Goal: Task Accomplishment & Management: Manage account settings

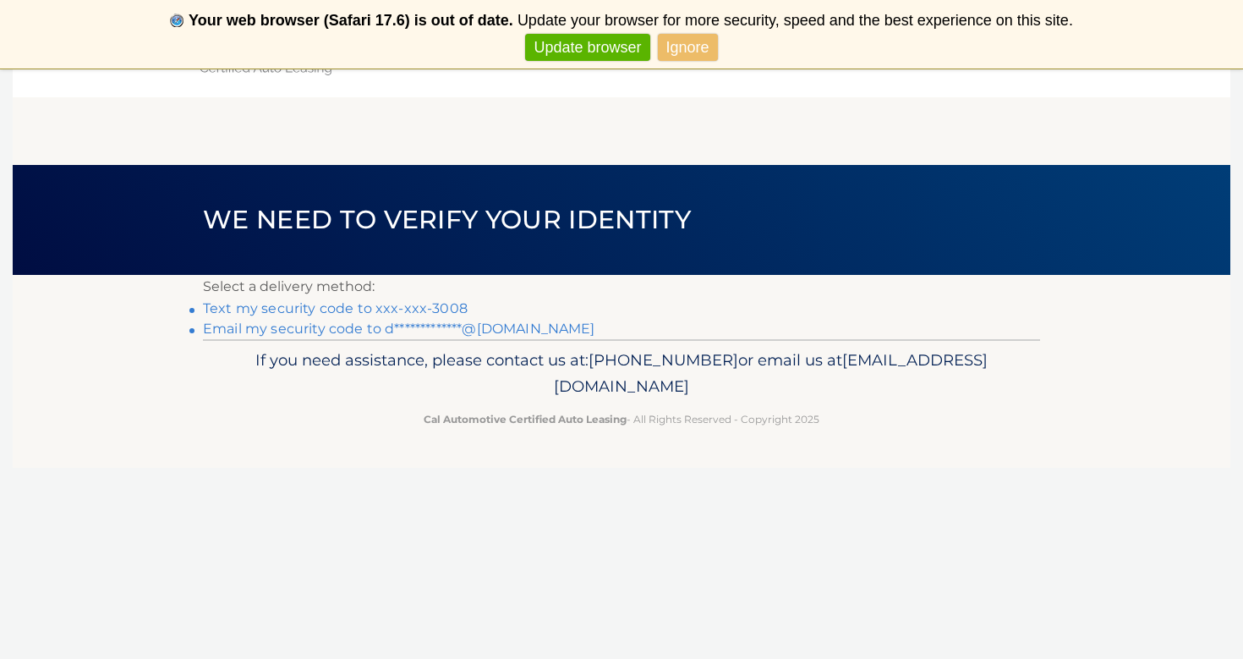
click at [445, 306] on link "Text my security code to xxx-xxx-3008" at bounding box center [335, 308] width 265 height 16
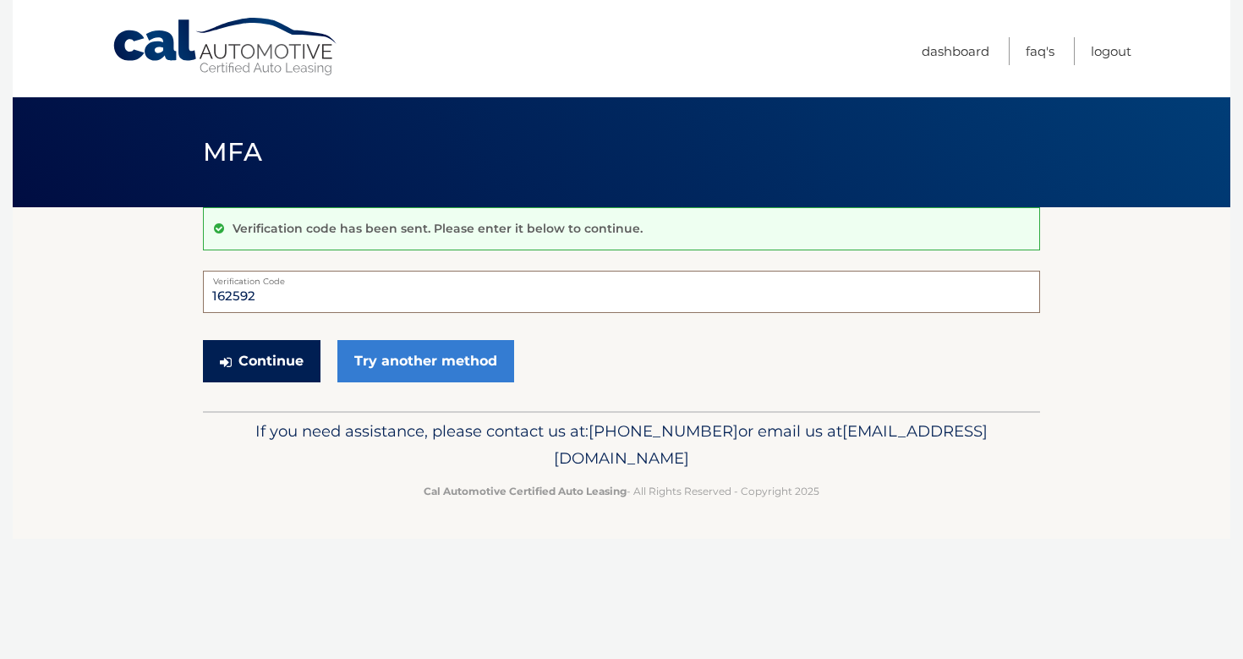
type input "162592"
click at [268, 360] on button "Continue" at bounding box center [262, 361] width 118 height 42
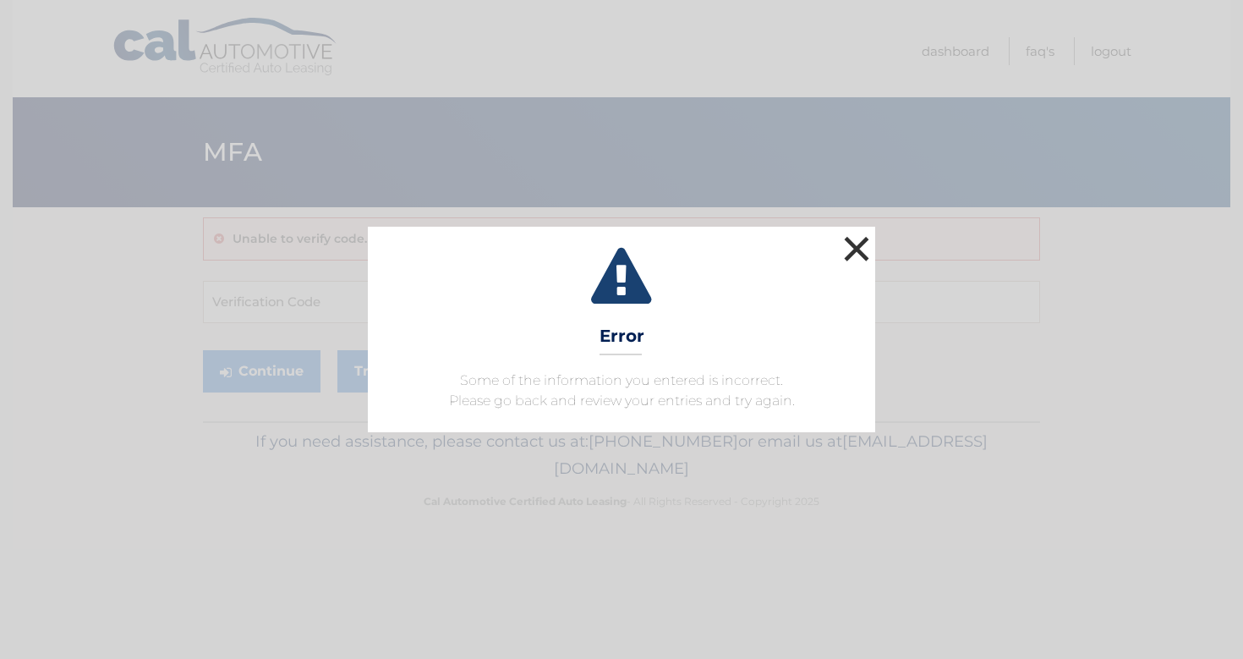
click at [854, 251] on button "×" at bounding box center [857, 249] width 34 height 34
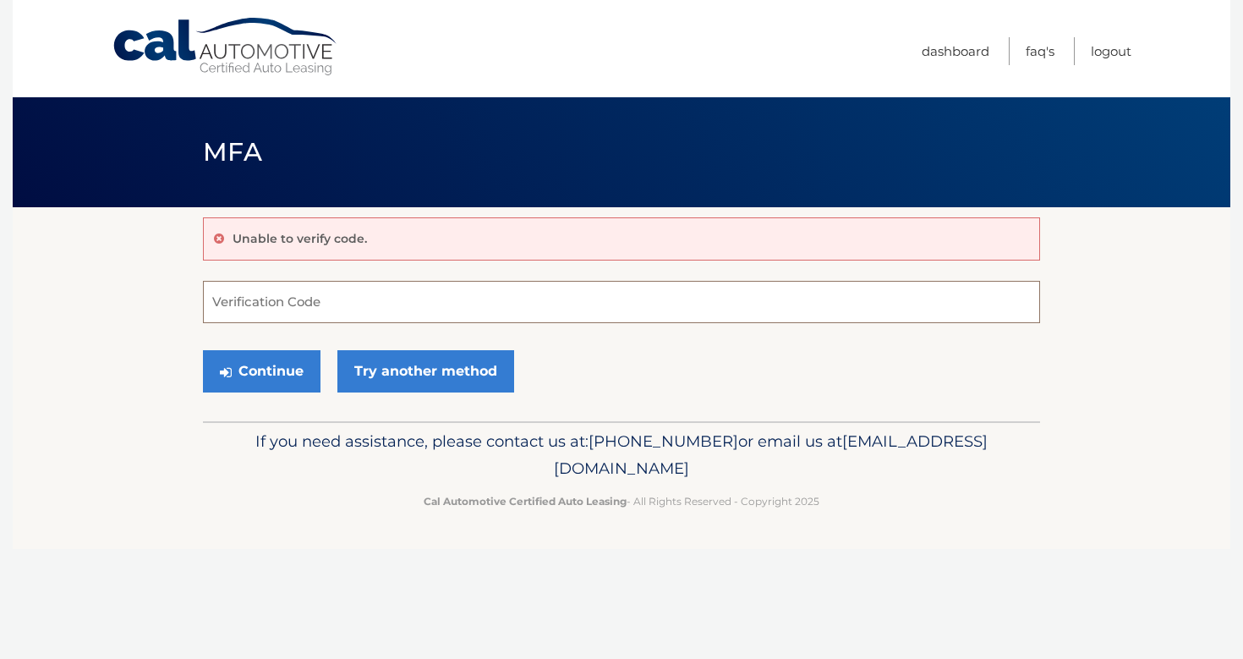
click at [351, 298] on input "Verification Code" at bounding box center [621, 302] width 837 height 42
type input "162952"
click at [247, 383] on button "Continue" at bounding box center [262, 371] width 118 height 42
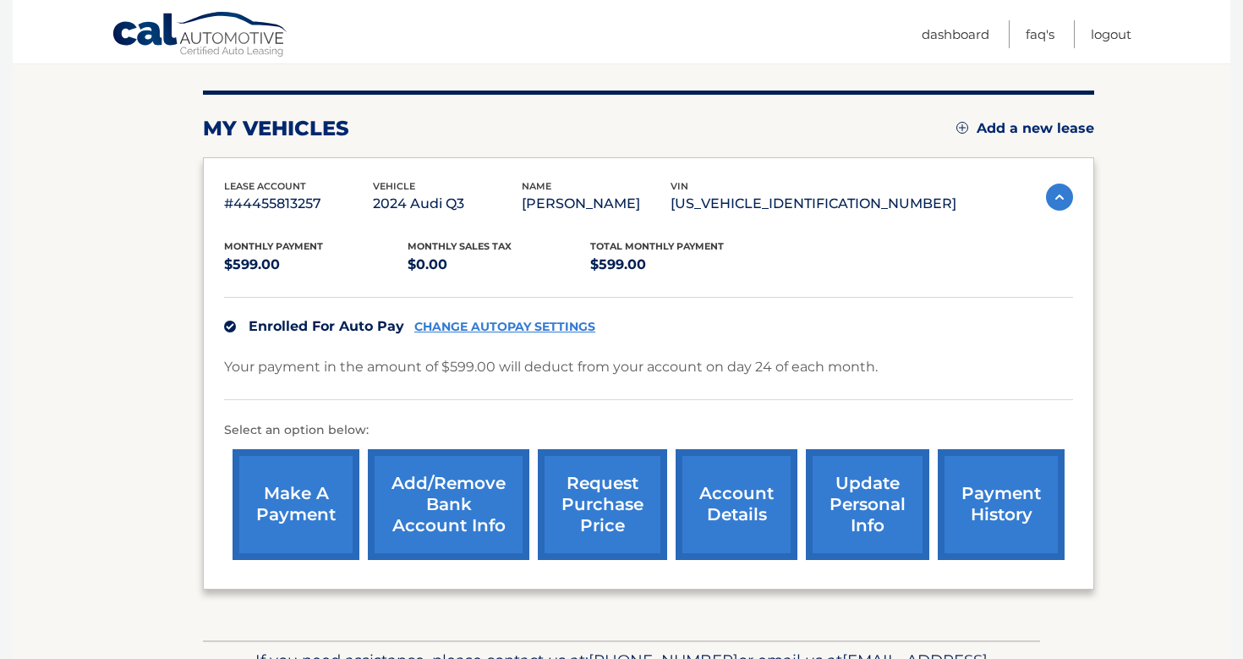
scroll to position [202, 0]
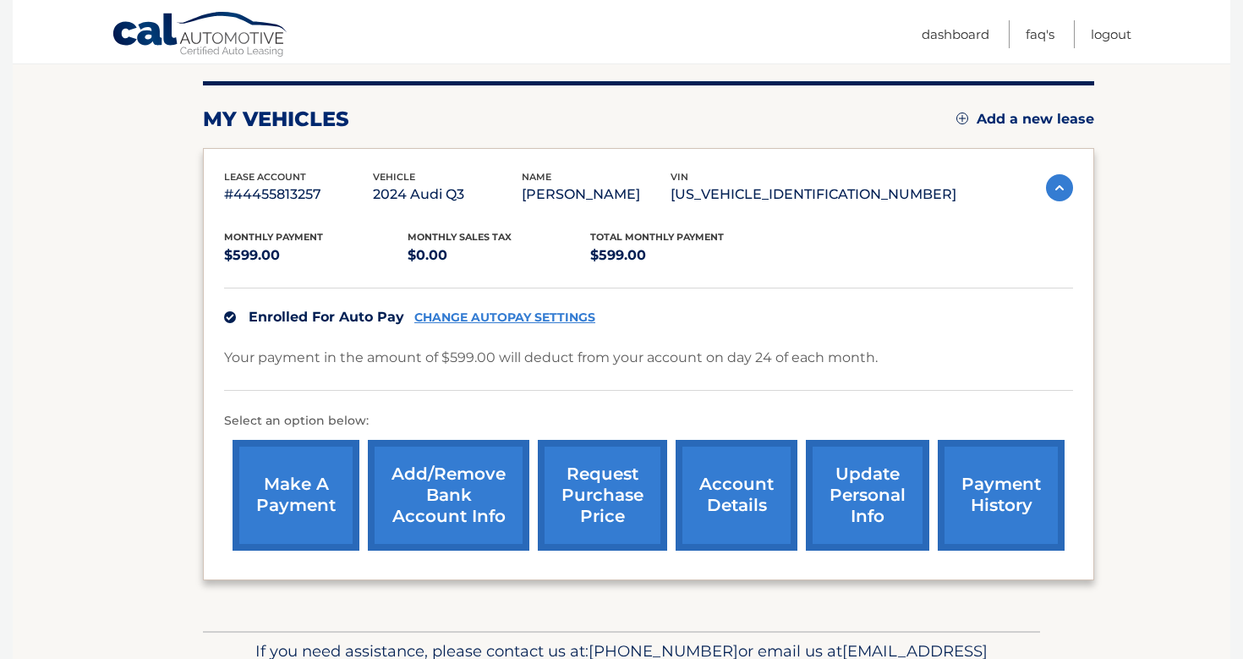
click at [419, 483] on link "Add/Remove bank account info" at bounding box center [448, 495] width 161 height 111
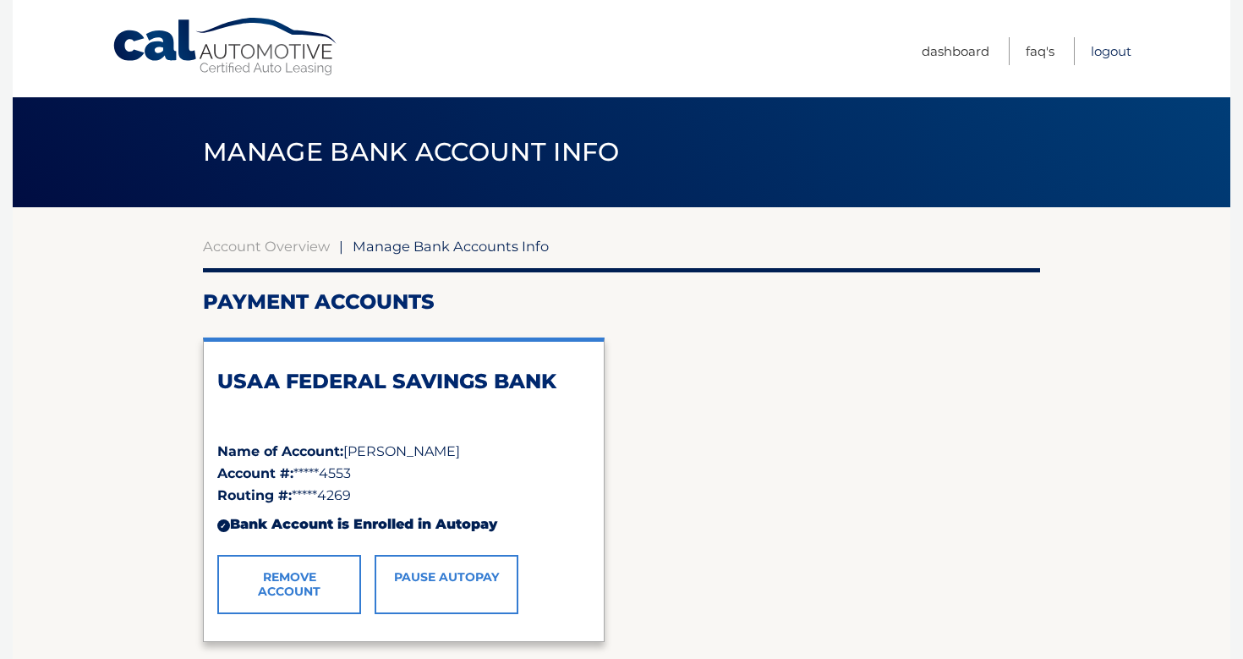
click at [1097, 50] on link "Logout" at bounding box center [1111, 51] width 41 height 28
